Goal: Task Accomplishment & Management: Manage account settings

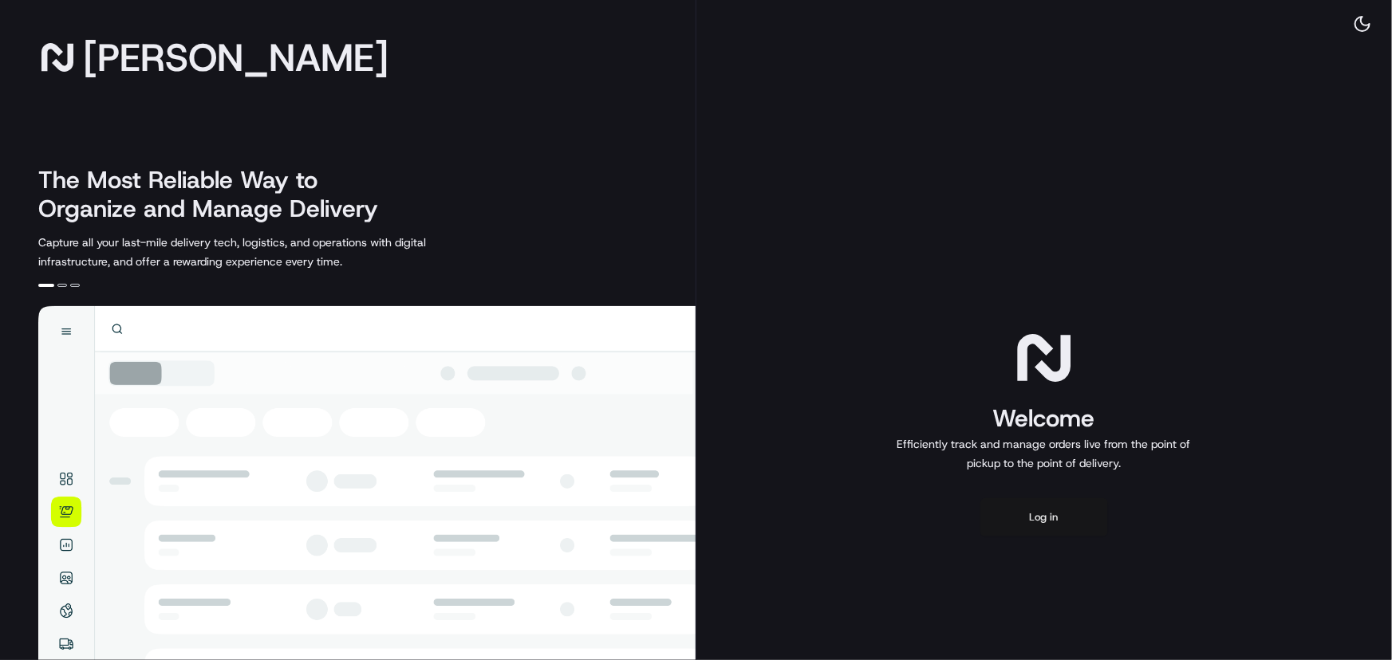
click at [1061, 519] on button "Log in" at bounding box center [1044, 517] width 128 height 38
